Goal: Transaction & Acquisition: Purchase product/service

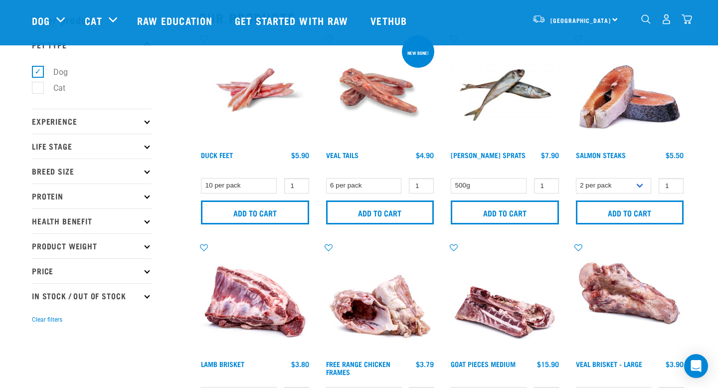
scroll to position [39, 0]
click at [608, 178] on select "2 per pack 3 per pack" at bounding box center [614, 185] width 76 height 15
select select "350742"
click at [576, 178] on select "2 per pack 3 per pack" at bounding box center [614, 185] width 76 height 15
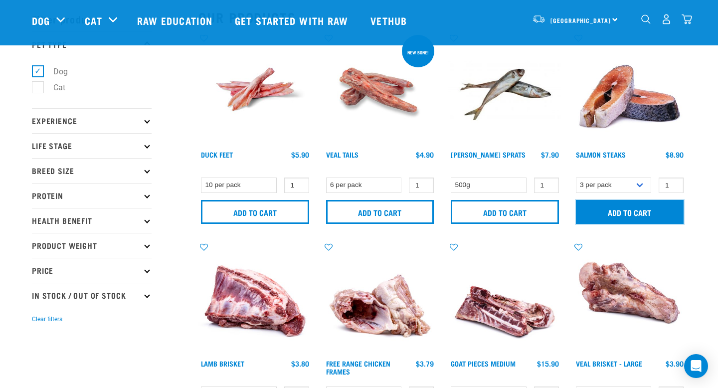
click at [613, 209] on input "Add to cart" at bounding box center [630, 212] width 108 height 24
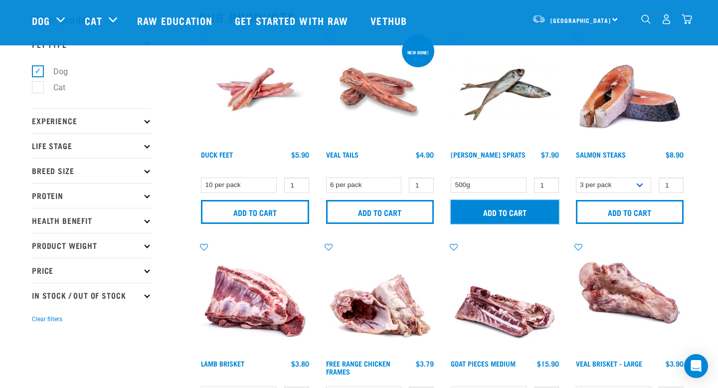
click at [487, 205] on input "Add to cart" at bounding box center [505, 212] width 108 height 24
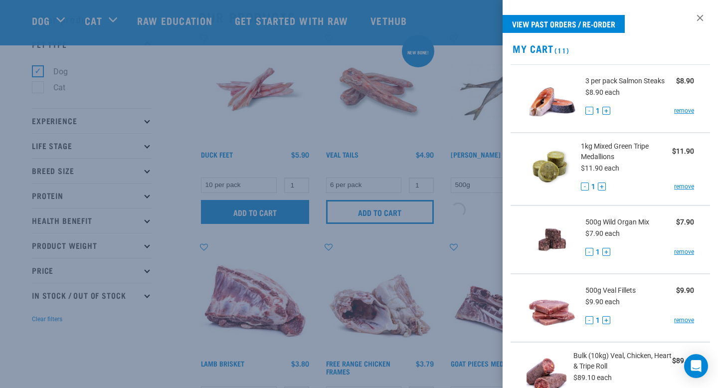
click at [294, 214] on div at bounding box center [359, 194] width 718 height 388
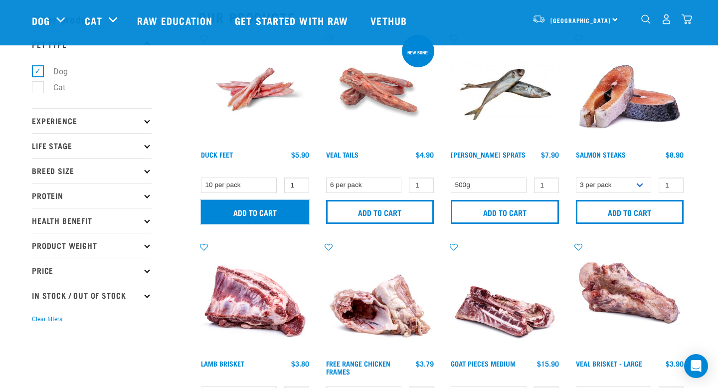
click at [294, 214] on input "Add to cart" at bounding box center [255, 212] width 108 height 24
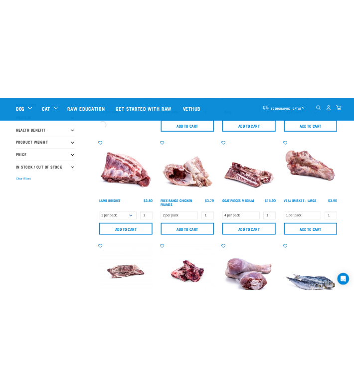
scroll to position [199, 0]
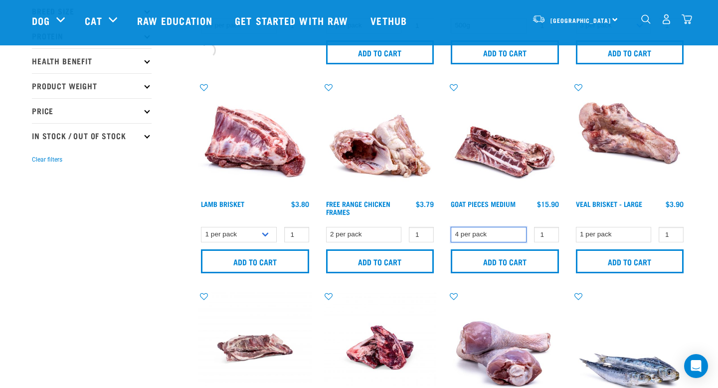
click at [463, 233] on select "4 per pack" at bounding box center [489, 234] width 76 height 15
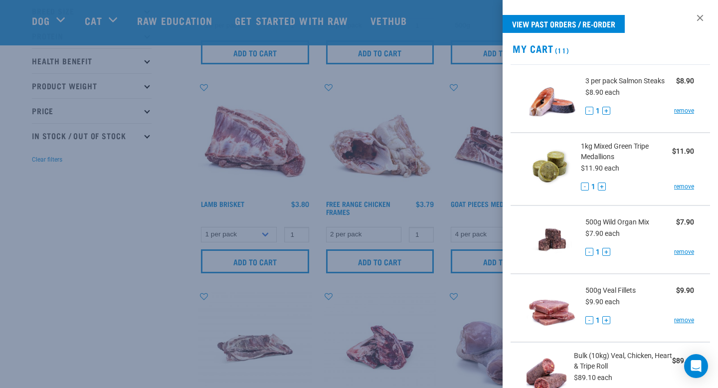
click at [457, 252] on div at bounding box center [359, 194] width 718 height 388
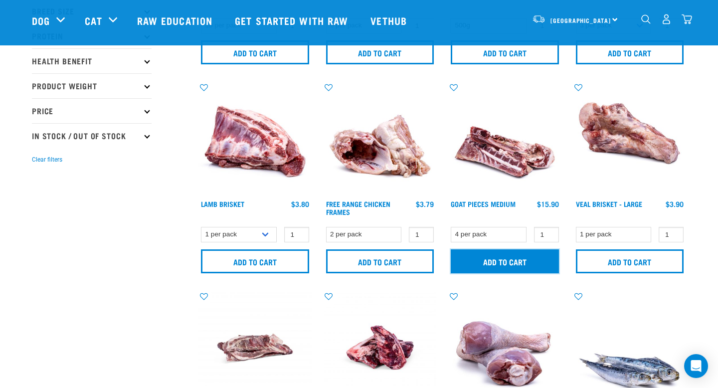
click at [457, 255] on input "Add to cart" at bounding box center [505, 261] width 108 height 24
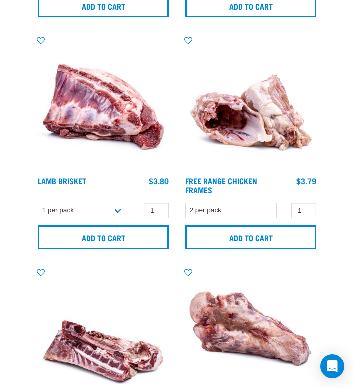
scroll to position [570, 0]
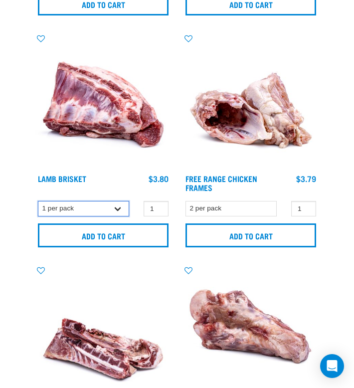
click at [89, 207] on select "1 per pack 4 per pack" at bounding box center [83, 208] width 91 height 15
select select "813"
click at [38, 201] on select "1 per pack 4 per pack" at bounding box center [83, 208] width 91 height 15
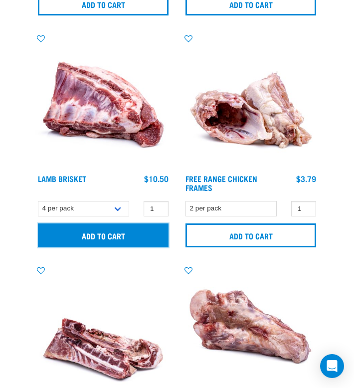
click at [92, 234] on input "Add to cart" at bounding box center [103, 235] width 131 height 24
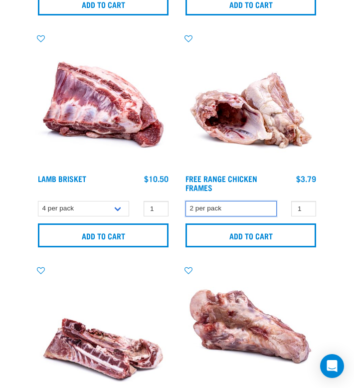
click at [231, 211] on select "2 per pack" at bounding box center [231, 208] width 91 height 15
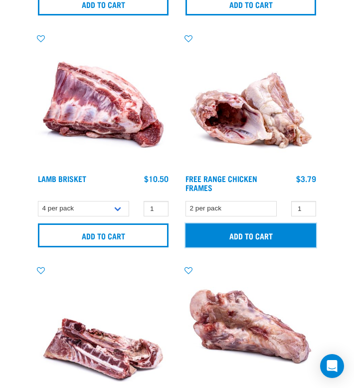
click at [221, 231] on input "Add to cart" at bounding box center [251, 235] width 131 height 24
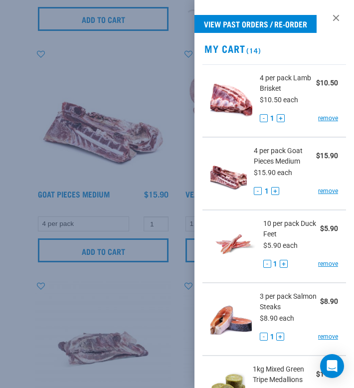
scroll to position [931, 0]
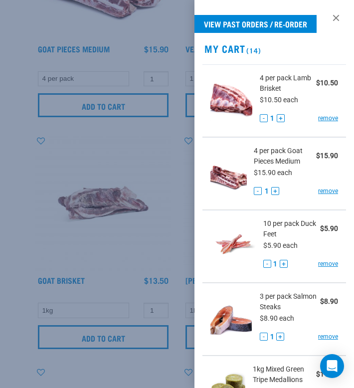
click at [174, 250] on div at bounding box center [177, 194] width 354 height 388
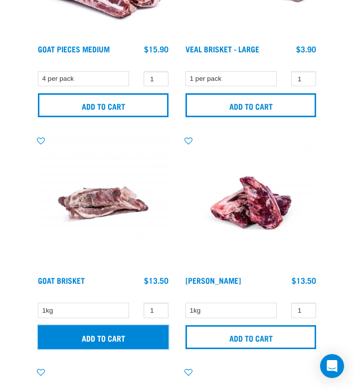
click at [129, 330] on input "Add to cart" at bounding box center [103, 337] width 131 height 24
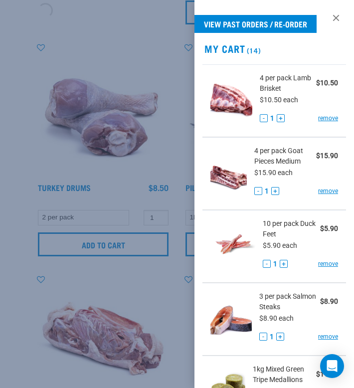
scroll to position [1257, 0]
click at [129, 330] on div at bounding box center [177, 194] width 354 height 388
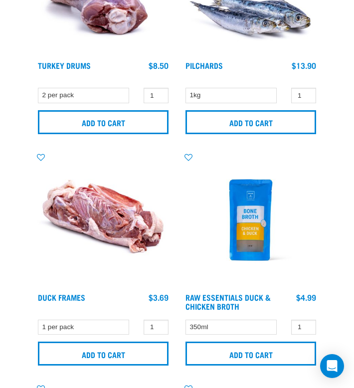
scroll to position [1422, 0]
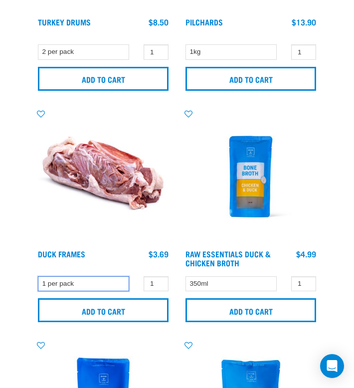
click at [106, 282] on select "1 per pack" at bounding box center [83, 283] width 91 height 15
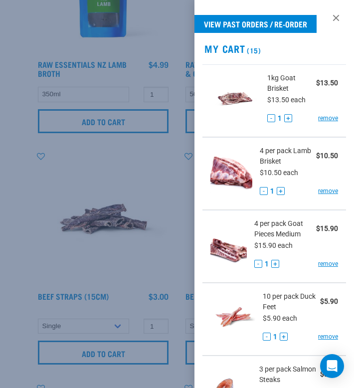
scroll to position [1812, 0]
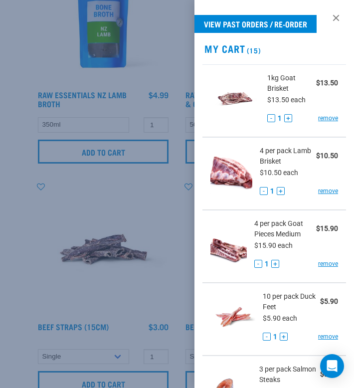
click at [170, 301] on div at bounding box center [177, 194] width 354 height 388
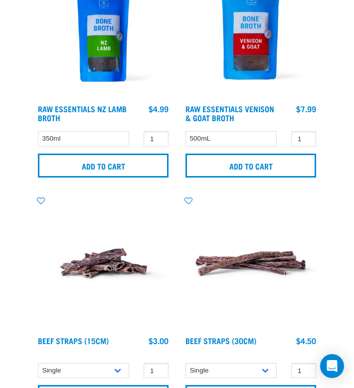
scroll to position [1791, 0]
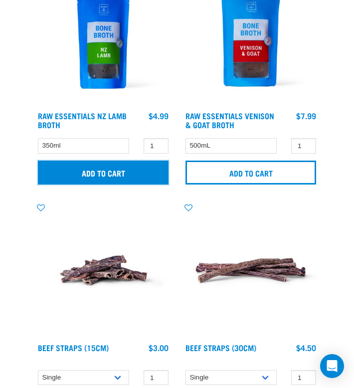
click at [140, 176] on input "Add to cart" at bounding box center [103, 173] width 131 height 24
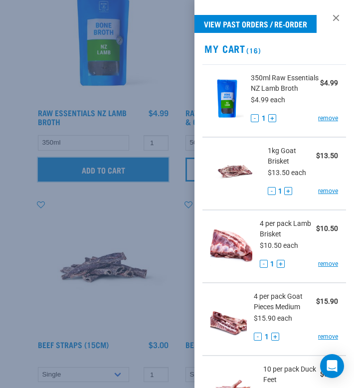
scroll to position [1867, 0]
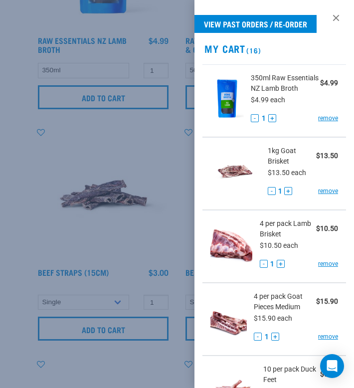
click at [138, 222] on div at bounding box center [177, 194] width 354 height 388
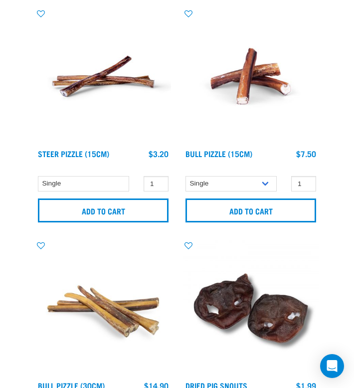
scroll to position [2451, 0]
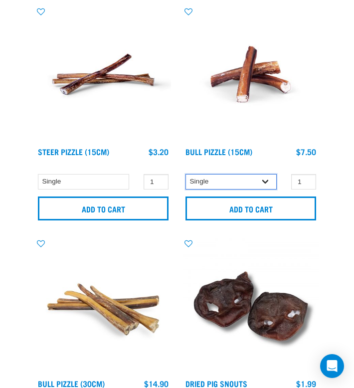
click at [208, 186] on select "Single 10 per pack 25 per pack" at bounding box center [231, 181] width 91 height 15
select select "443099"
click at [186, 174] on select "Single 10 per pack 25 per pack" at bounding box center [231, 181] width 91 height 15
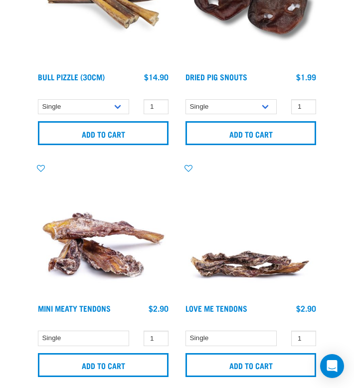
scroll to position [2754, 0]
